Goal: Find specific page/section: Find specific page/section

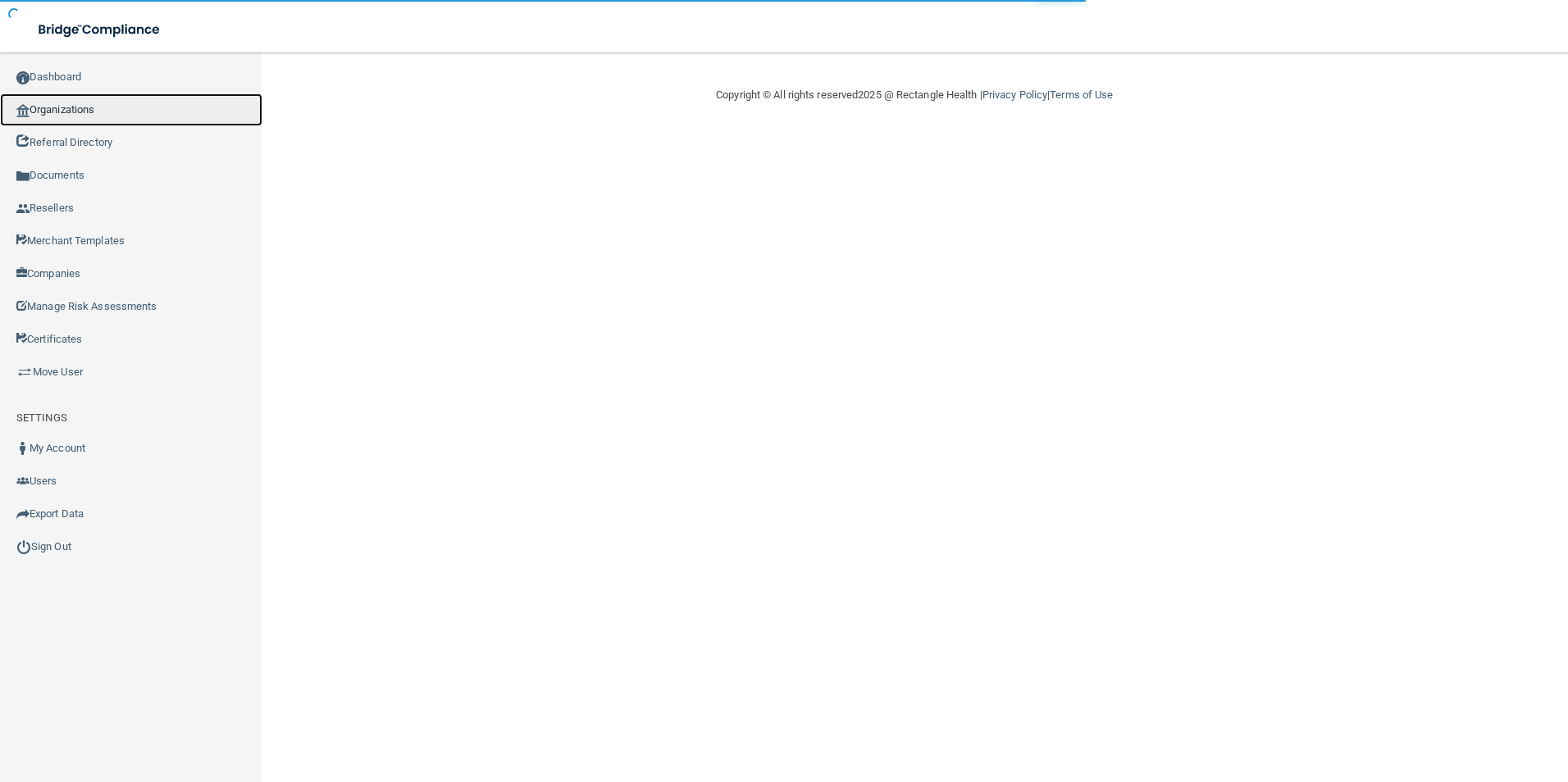
click at [145, 116] on link "Organizations" at bounding box center [131, 109] width 263 height 32
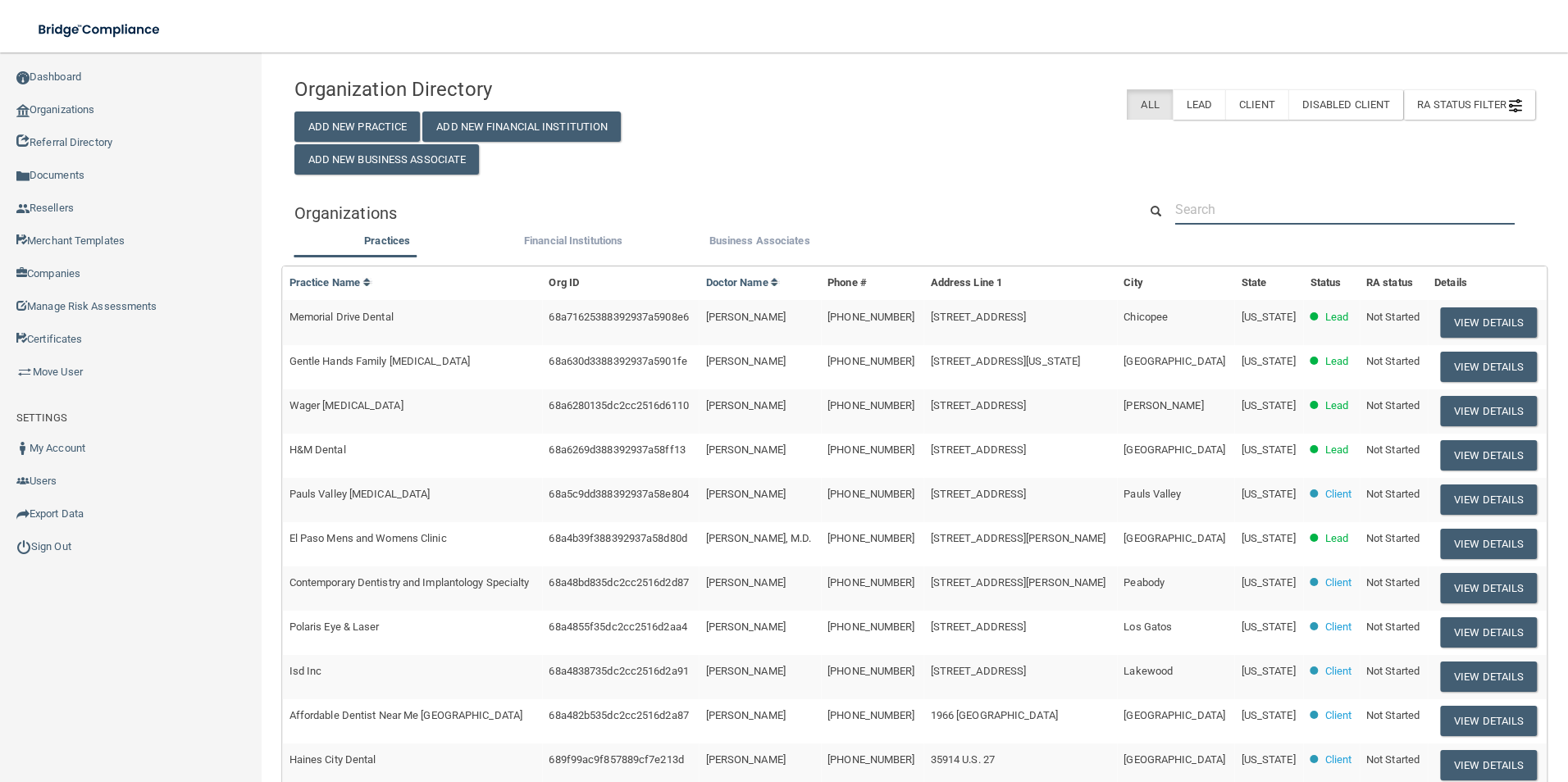
click at [1244, 210] on input "text" at bounding box center [1344, 210] width 339 height 30
paste input "Cosmopolitan Orthodontics- [GEOGRAPHIC_DATA]"
type input "Cosmopolitan Orthodontics- [GEOGRAPHIC_DATA]"
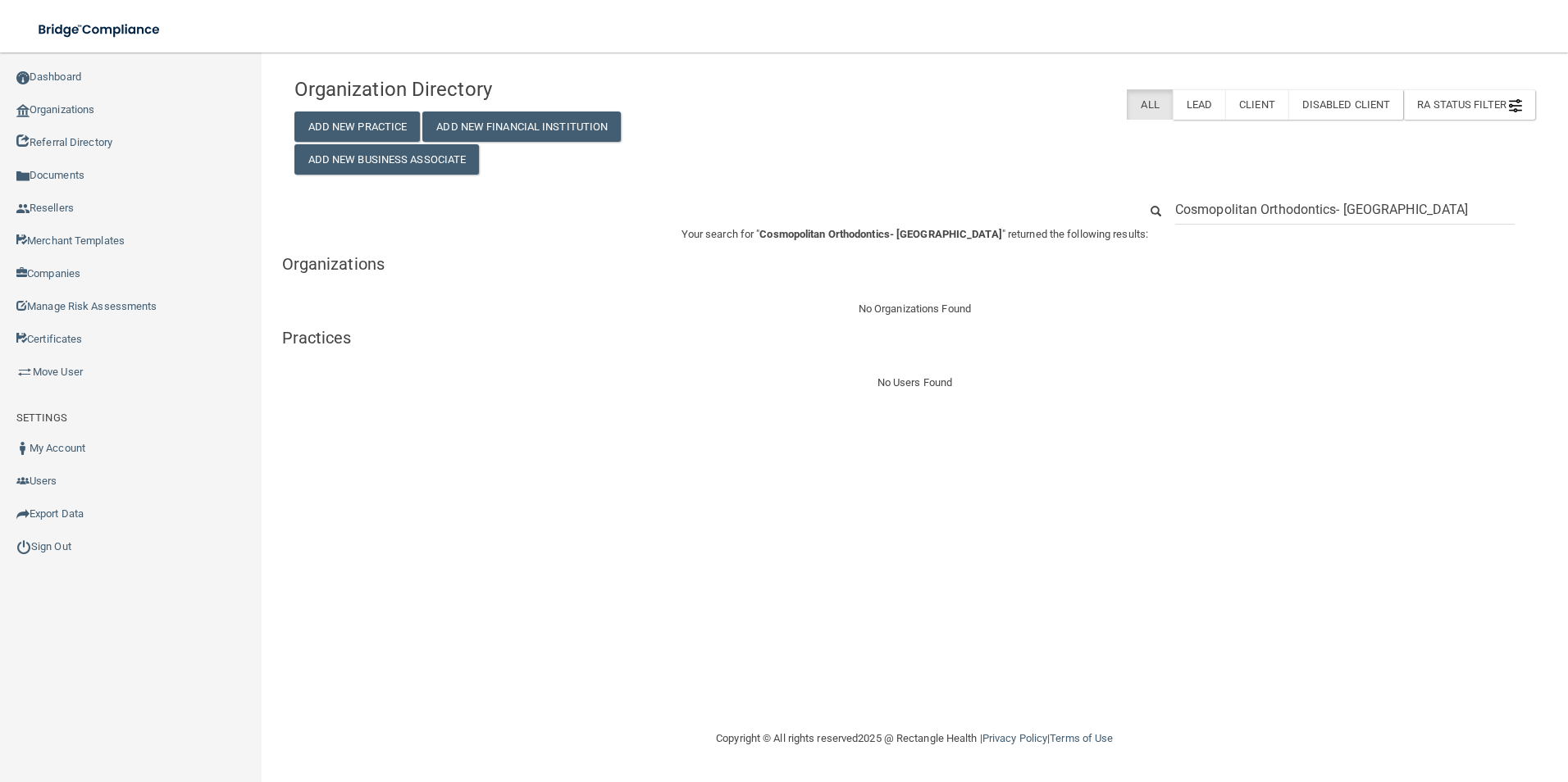
click at [1347, 206] on input "Cosmopolitan Orthodontics- [GEOGRAPHIC_DATA]" at bounding box center [1344, 210] width 339 height 30
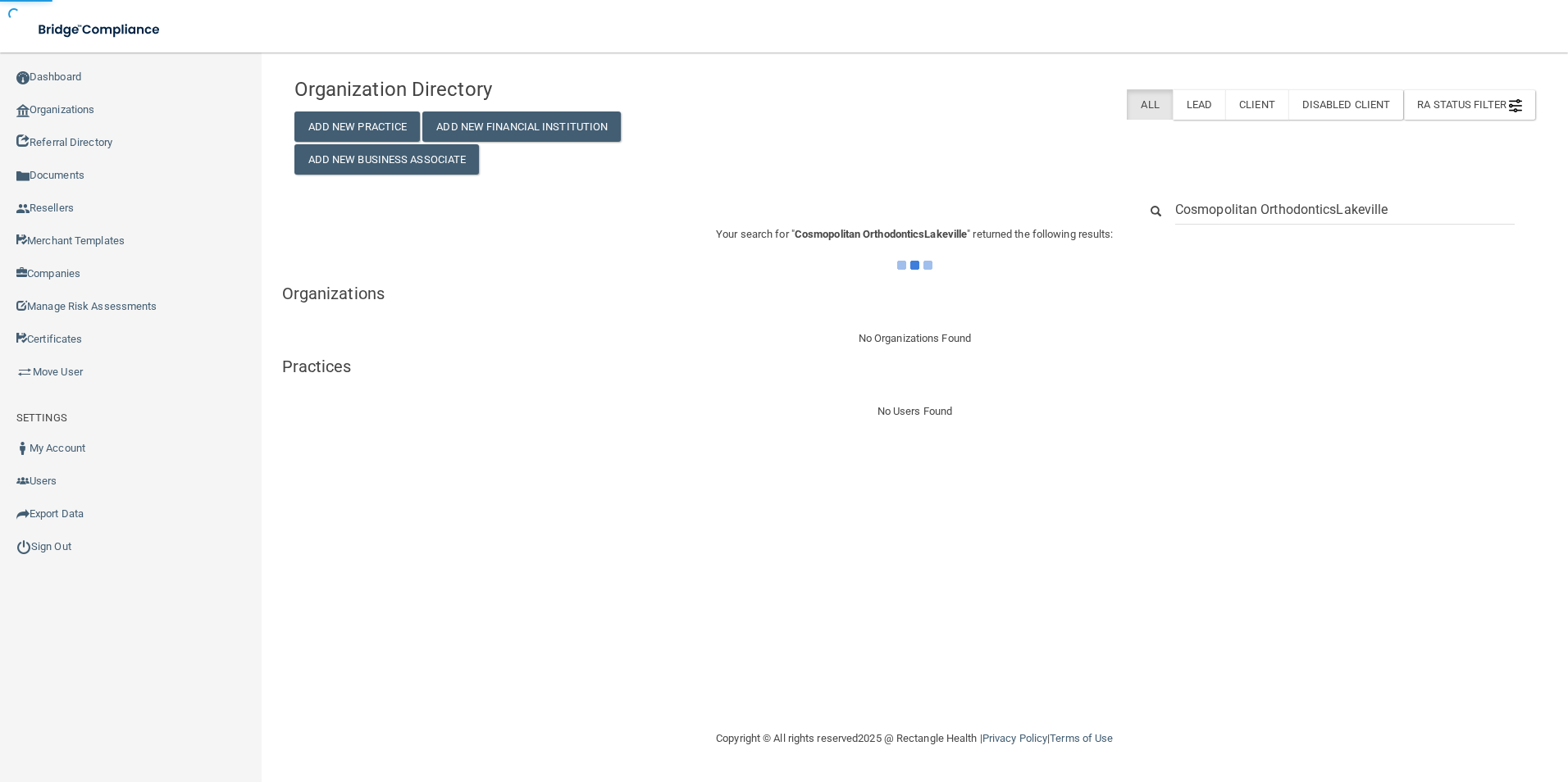
type input "Cosmopolitan Orthodontics [GEOGRAPHIC_DATA]"
type input "Cosmopolitan Orthodontics"
